Goal: Book appointment/travel/reservation

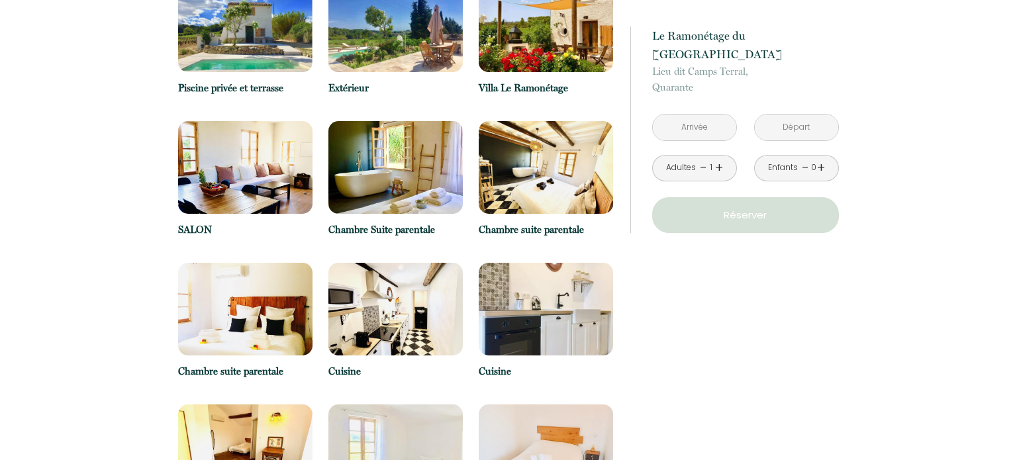
scroll to position [1874, 0]
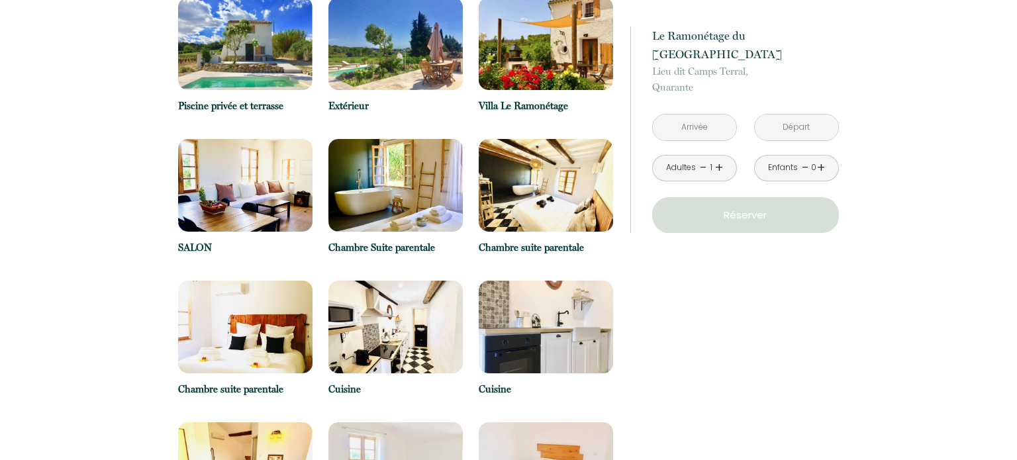
click at [718, 277] on div "à partir de 289 € Le Ramonétage du Domaine de [PERSON_NAME] dit Camps Terral, Q…" at bounding box center [734, 371] width 226 height 3972
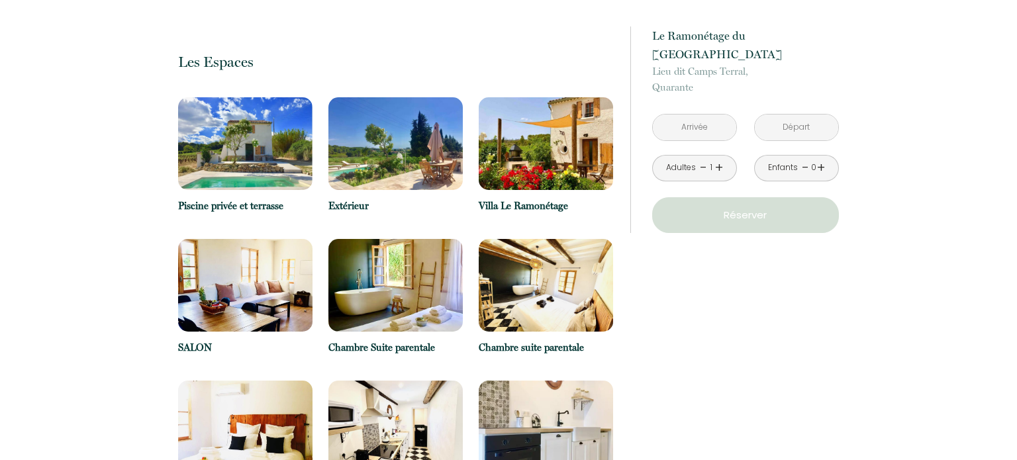
scroll to position [1771, 0]
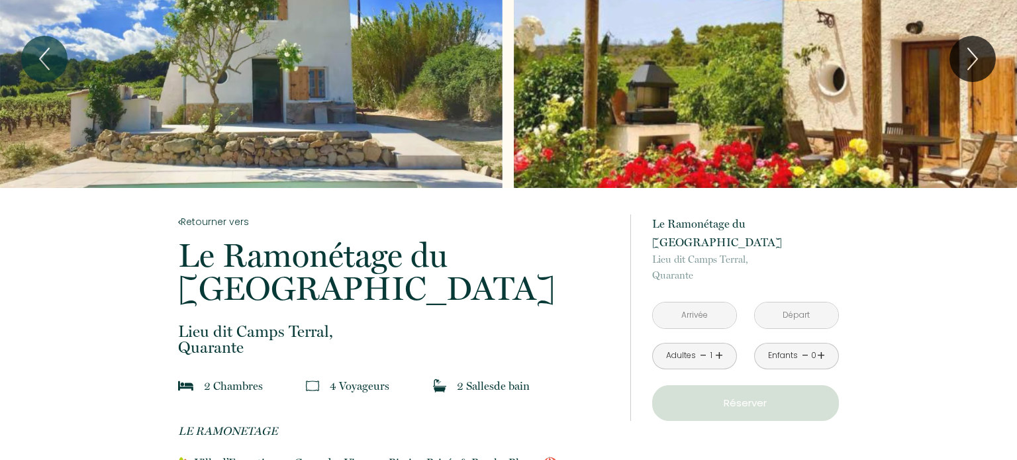
scroll to position [0, 0]
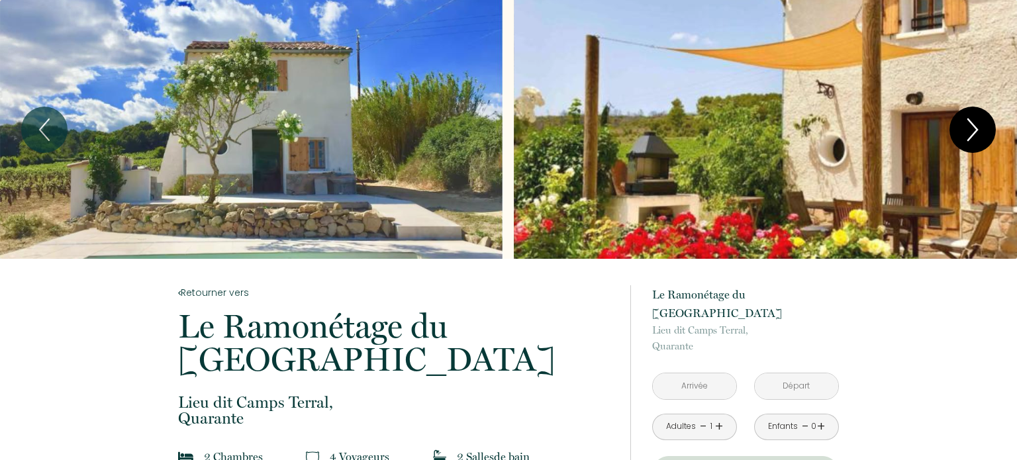
click at [970, 128] on icon "Next" at bounding box center [972, 130] width 28 height 40
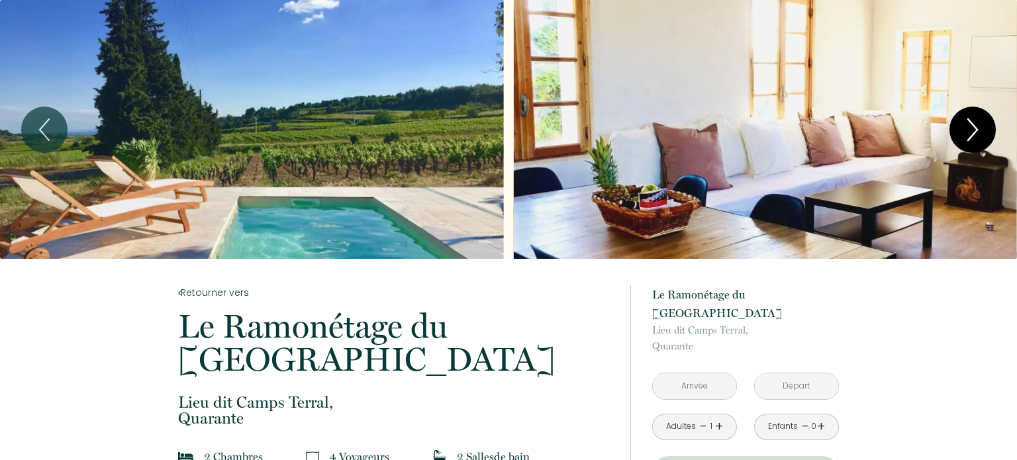
click at [970, 128] on icon "Next" at bounding box center [972, 130] width 28 height 40
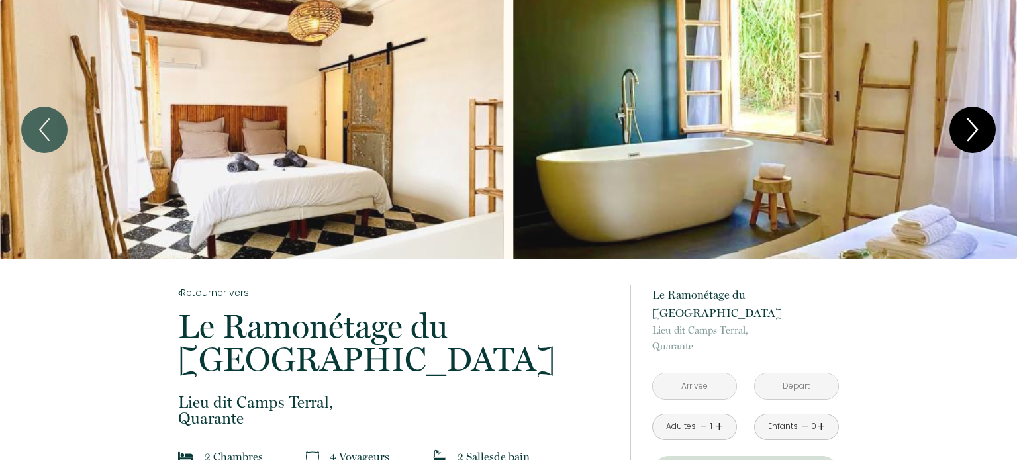
click at [970, 128] on icon "Next" at bounding box center [972, 130] width 28 height 40
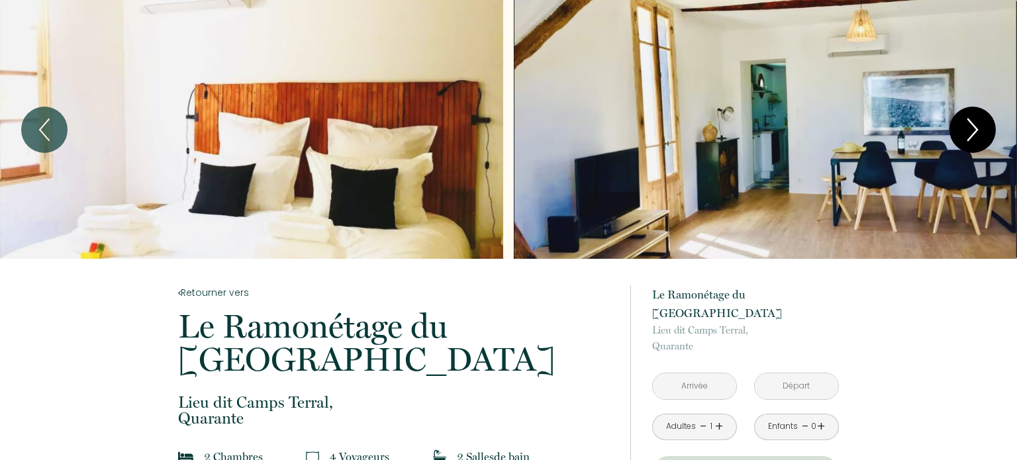
click at [970, 128] on icon "Next" at bounding box center [972, 130] width 28 height 40
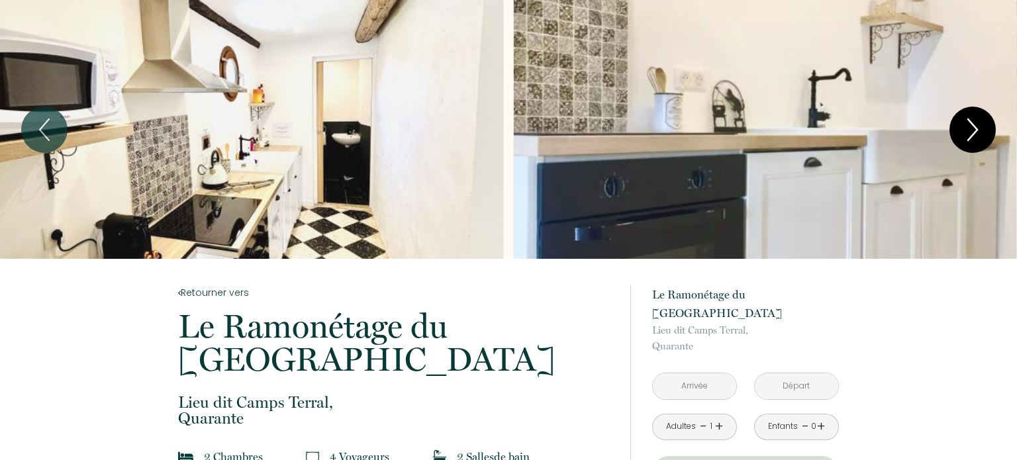
click at [970, 128] on icon "Next" at bounding box center [972, 130] width 28 height 40
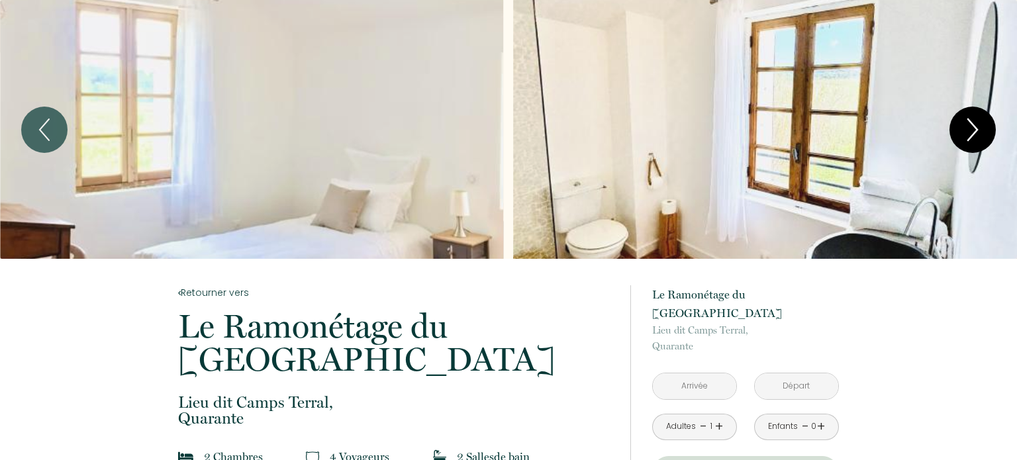
click at [970, 128] on icon "Next" at bounding box center [972, 130] width 28 height 40
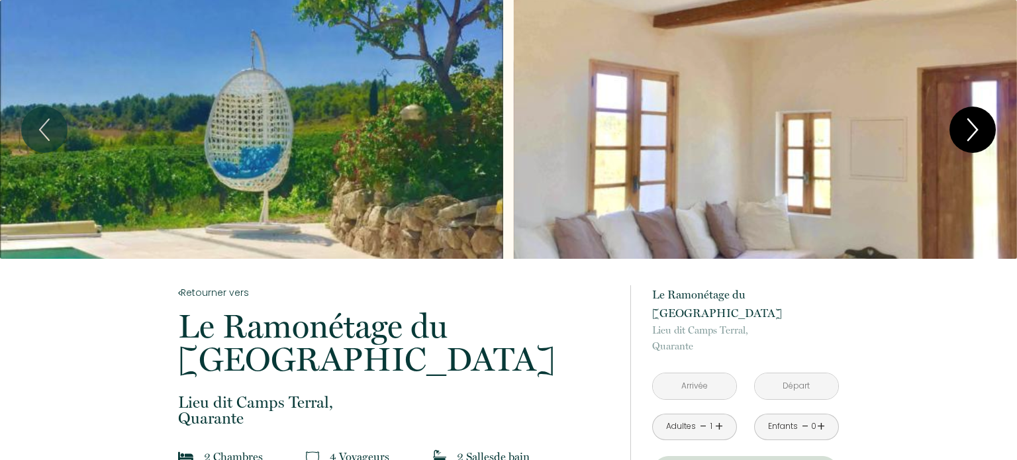
click at [970, 128] on icon "Next" at bounding box center [972, 130] width 28 height 40
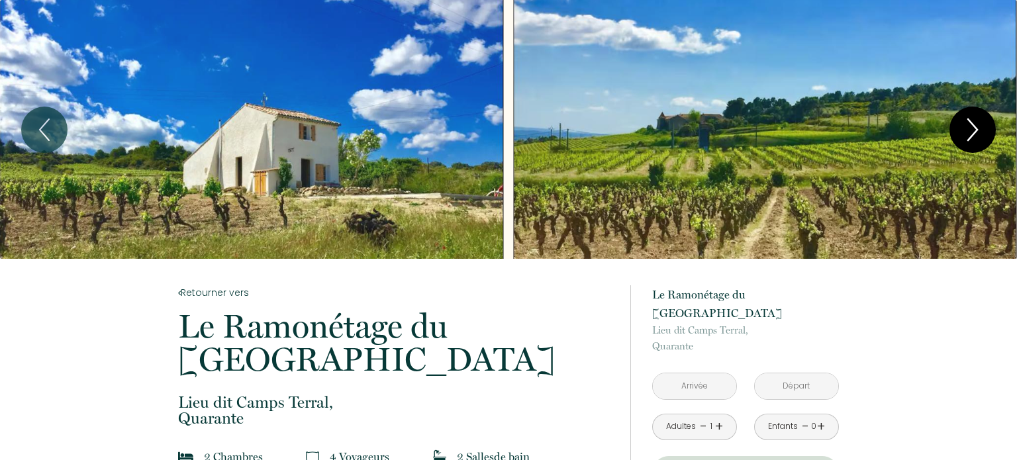
click at [970, 136] on icon "Next" at bounding box center [972, 129] width 9 height 21
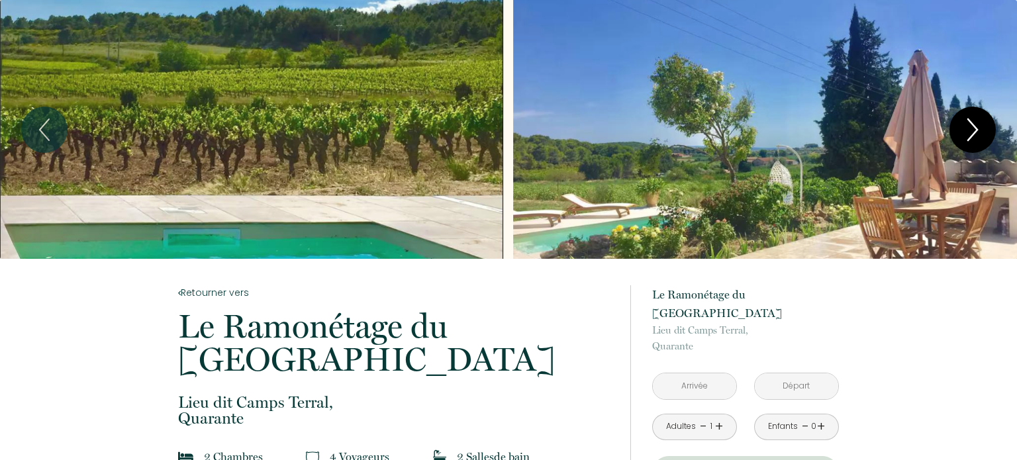
click at [970, 136] on icon "Next" at bounding box center [972, 129] width 9 height 21
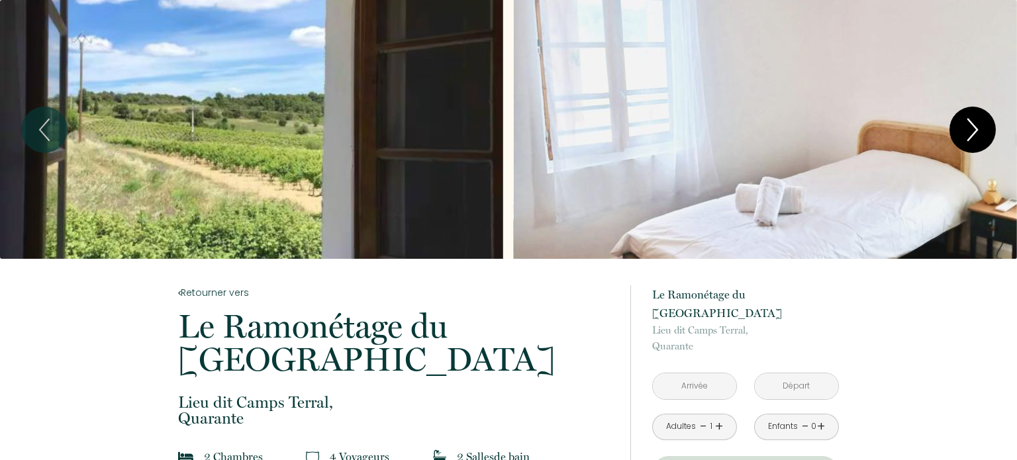
click at [970, 136] on icon "Next" at bounding box center [972, 129] width 9 height 21
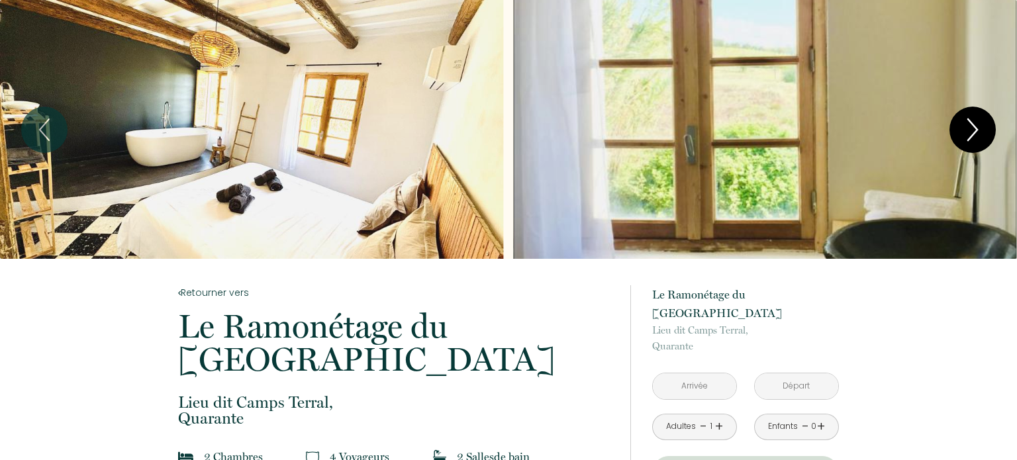
click at [970, 136] on icon "Next" at bounding box center [972, 129] width 9 height 21
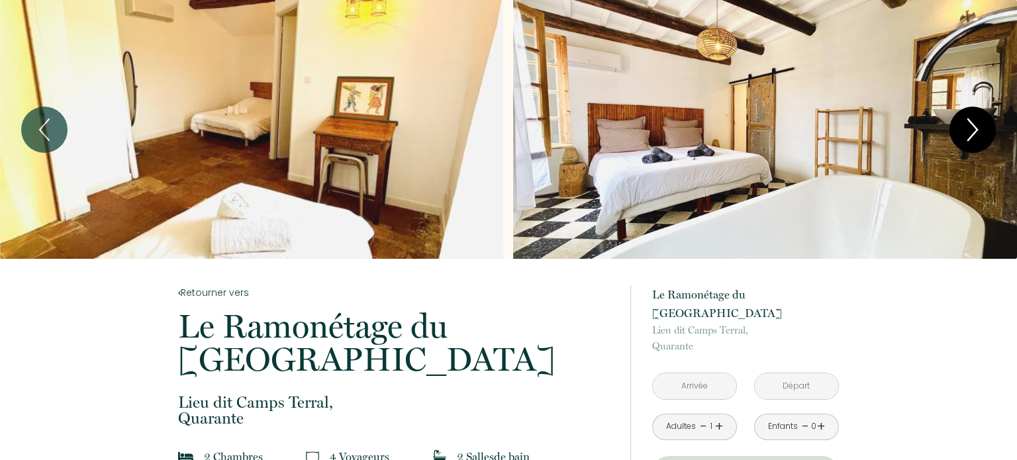
click at [970, 136] on icon "Next" at bounding box center [972, 129] width 9 height 21
